Goal: Browse casually: Explore the website without a specific task or goal

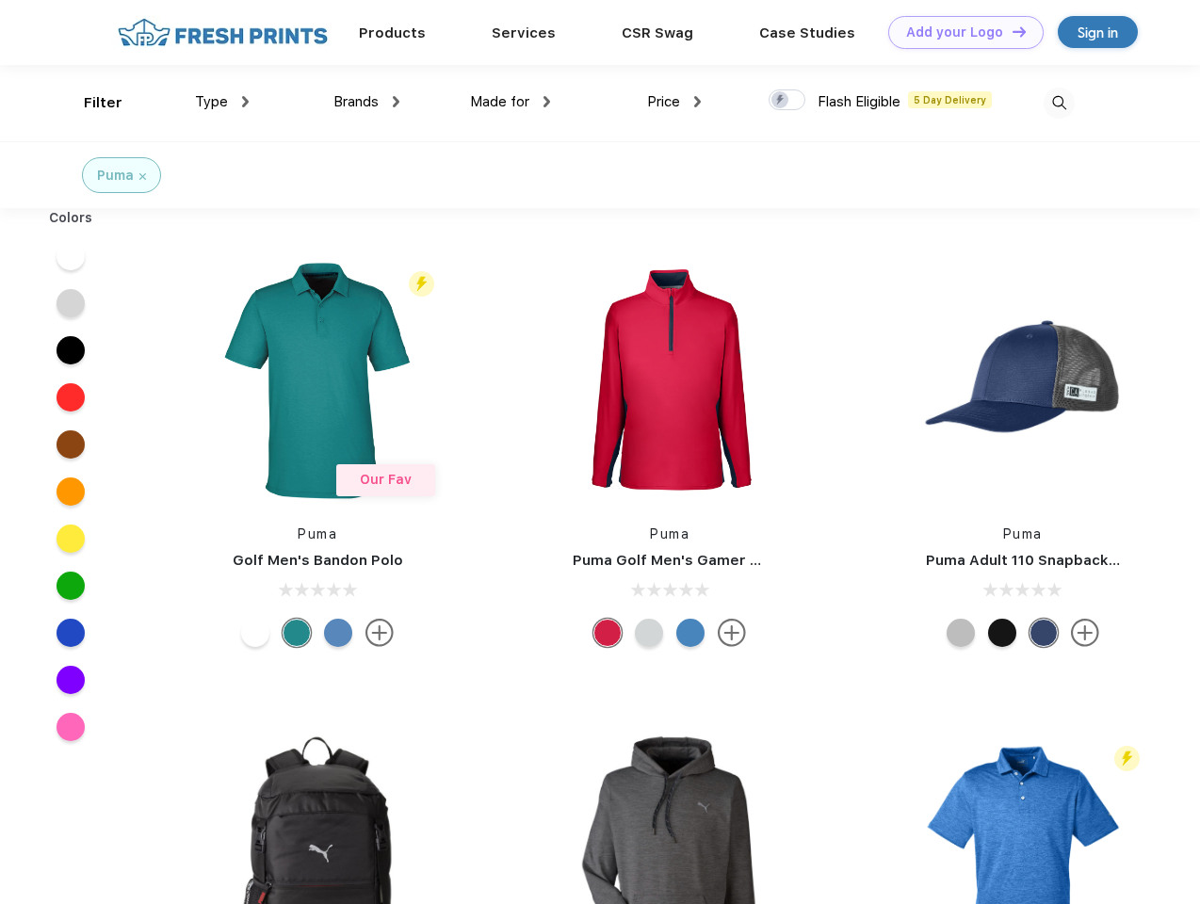
click at [958, 32] on link "Add your Logo Design Tool" at bounding box center [965, 32] width 155 height 33
click at [0, 0] on div "Design Tool" at bounding box center [0, 0] width 0 height 0
click at [1010, 31] on link "Add your Logo Design Tool" at bounding box center [965, 32] width 155 height 33
click at [90, 103] on div "Filter" at bounding box center [103, 103] width 39 height 22
click at [222, 102] on span "Type" at bounding box center [211, 101] width 33 height 17
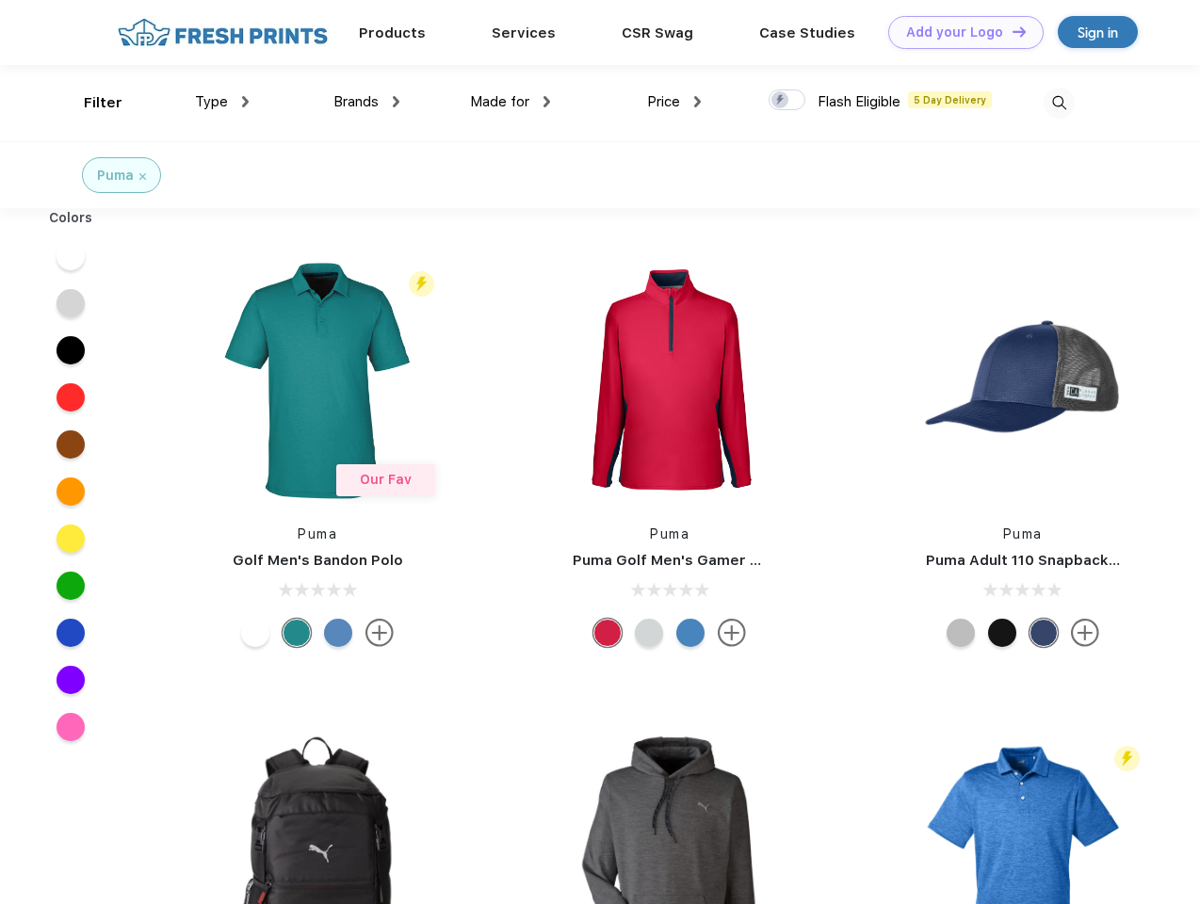
click at [366, 102] on span "Brands" at bounding box center [355, 101] width 45 height 17
click at [510, 102] on span "Made for" at bounding box center [499, 101] width 59 height 17
click at [674, 102] on span "Price" at bounding box center [663, 101] width 33 height 17
click at [787, 101] on div at bounding box center [786, 99] width 37 height 21
click at [781, 101] on input "checkbox" at bounding box center [774, 95] width 12 height 12
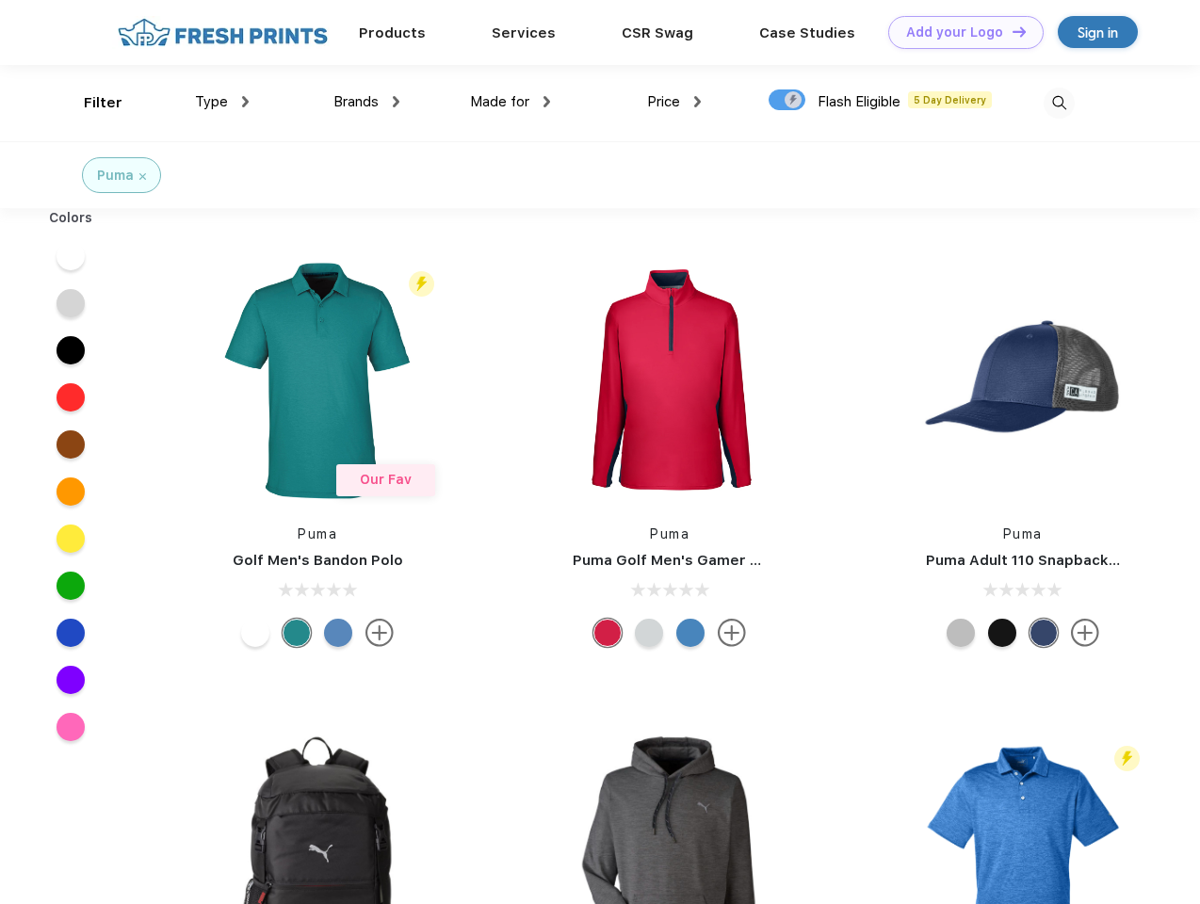
click at [1058, 103] on img at bounding box center [1058, 103] width 31 height 31
